Goal: Find specific page/section: Find specific page/section

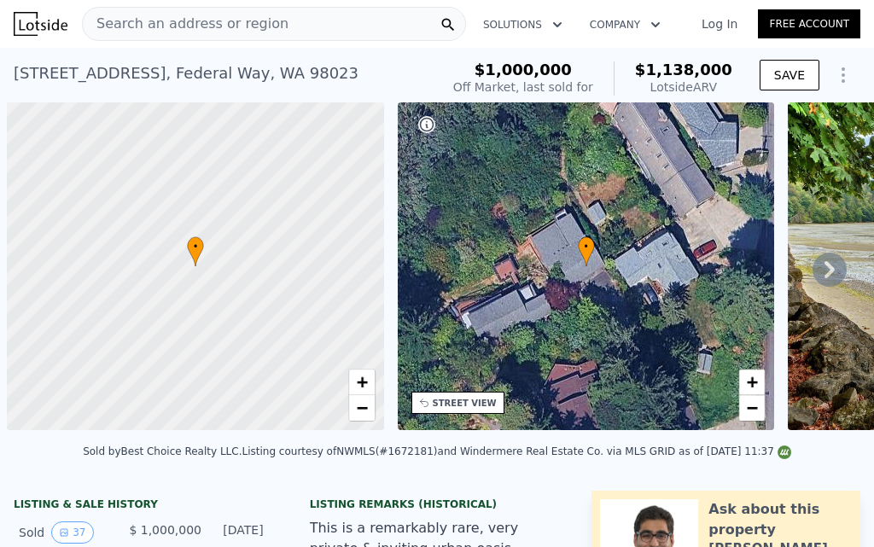
scroll to position [0, 7]
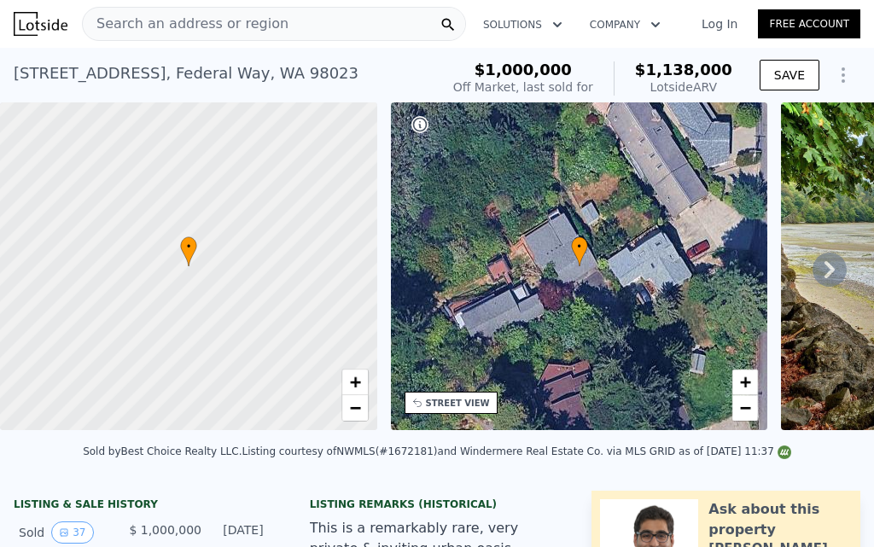
click at [205, 25] on span "Search an address or region" at bounding box center [186, 24] width 206 height 20
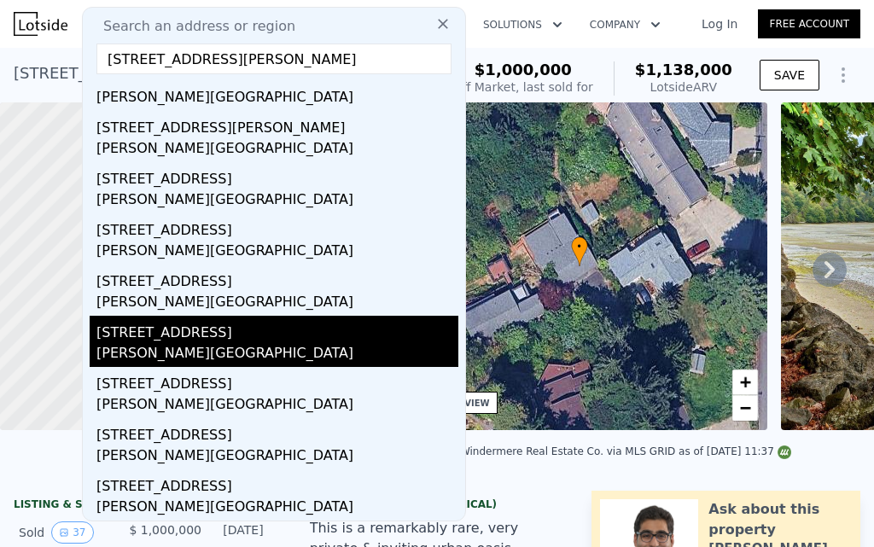
scroll to position [0, 0]
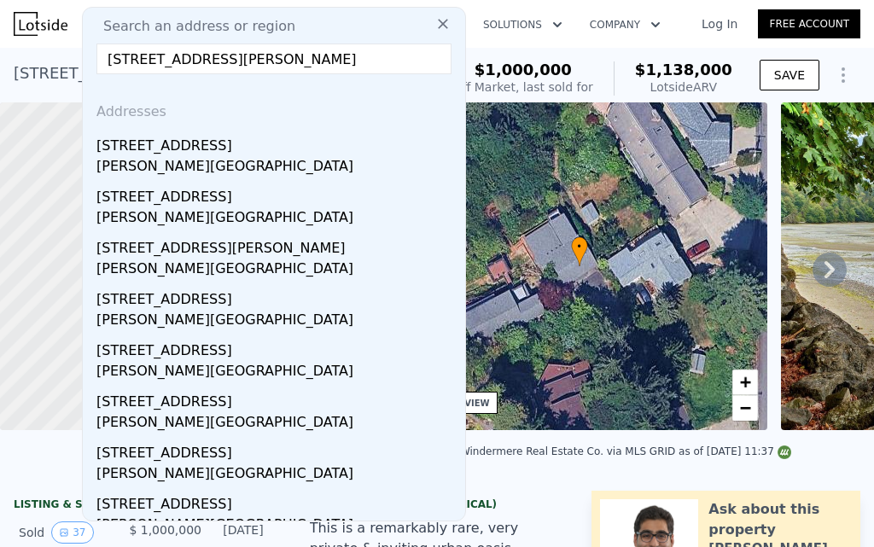
click at [230, 20] on span "Search an address or region" at bounding box center [193, 26] width 206 height 20
click at [222, 67] on input "[STREET_ADDRESS][PERSON_NAME]" at bounding box center [273, 59] width 355 height 31
paste input "[STREET_ADDRESS]"
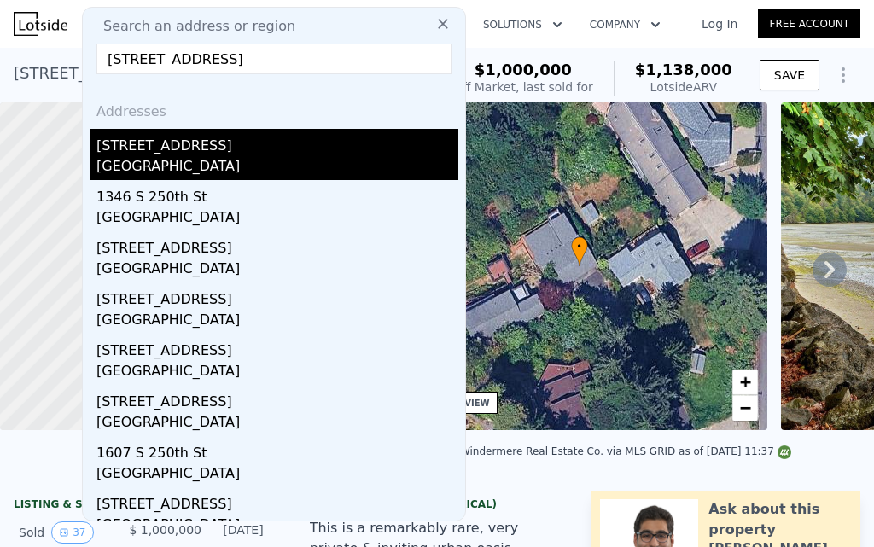
type input "[STREET_ADDRESS]"
click at [180, 147] on div "[STREET_ADDRESS]" at bounding box center [277, 142] width 362 height 27
